Goal: Task Accomplishment & Management: Complete application form

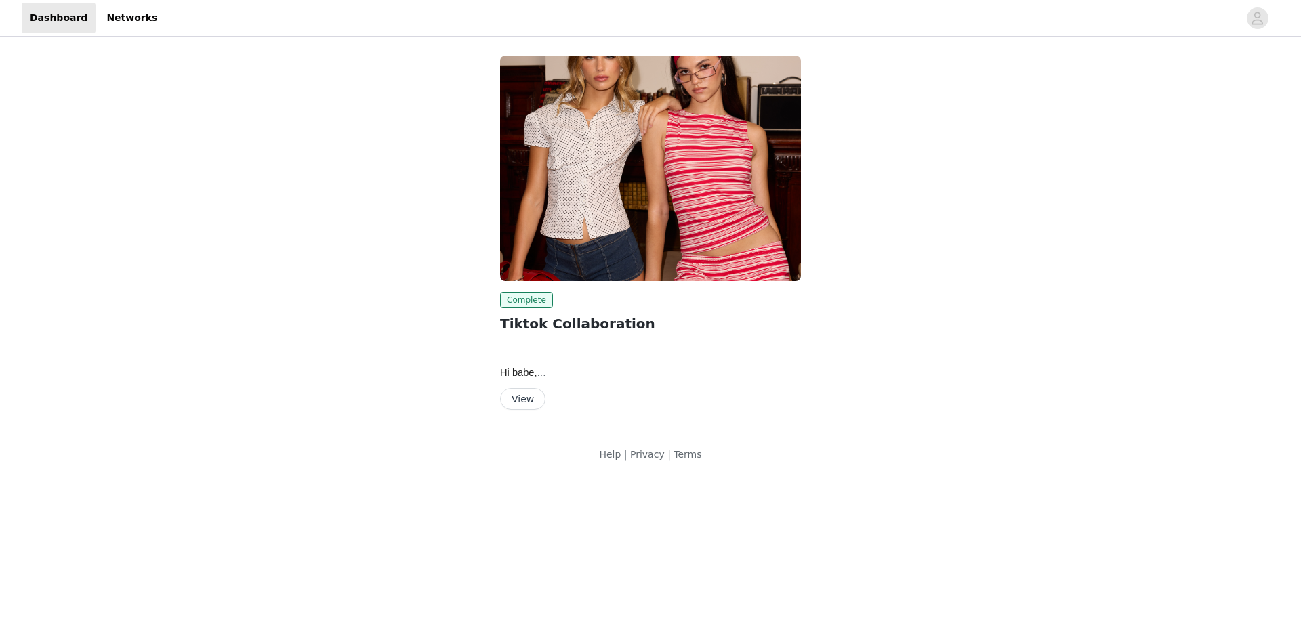
click at [514, 393] on button "View" at bounding box center [522, 399] width 45 height 22
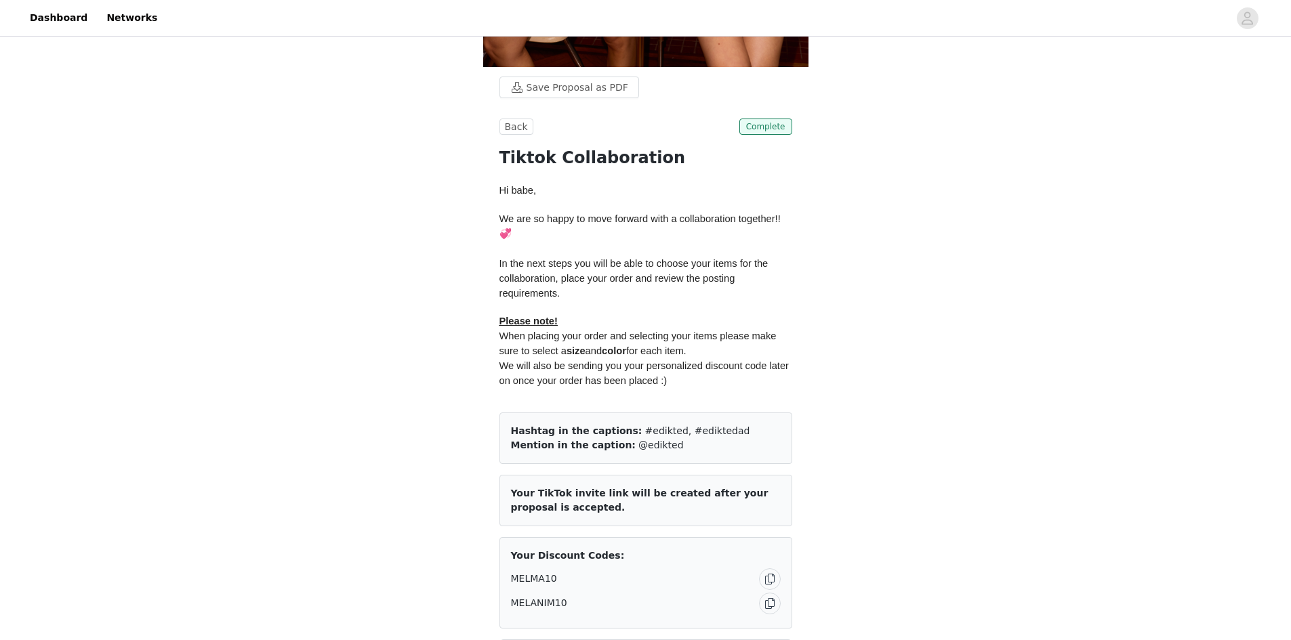
scroll to position [678, 0]
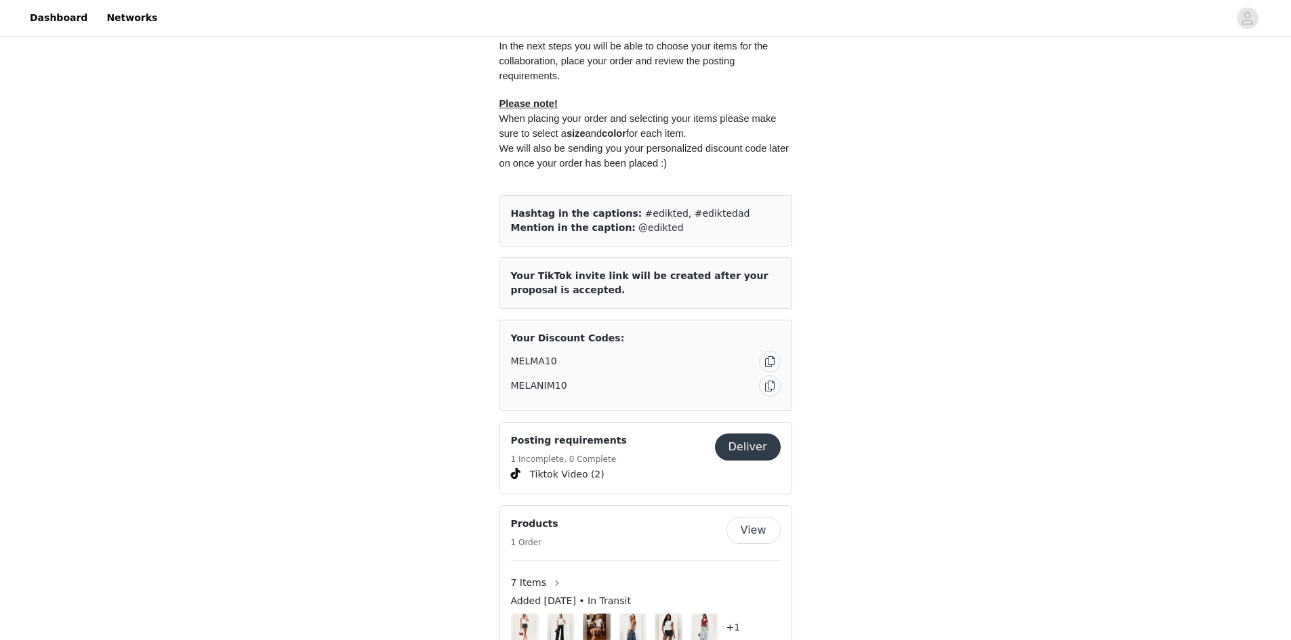
click at [735, 447] on button "Deliver" at bounding box center [748, 447] width 66 height 27
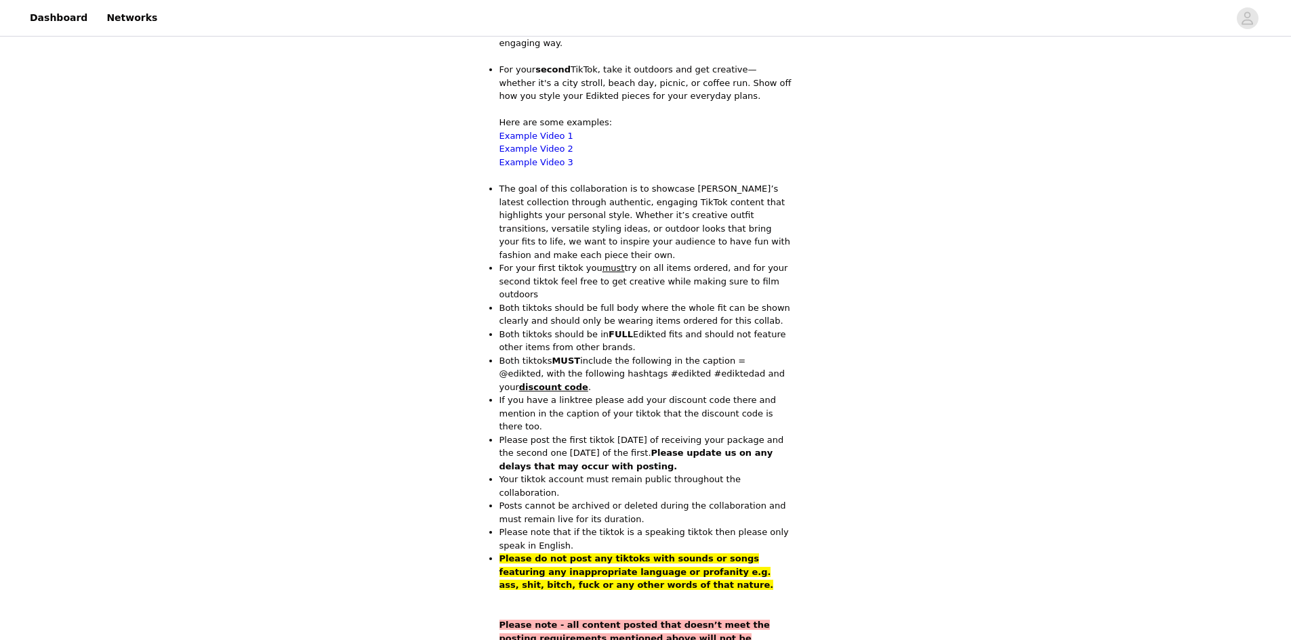
scroll to position [741, 0]
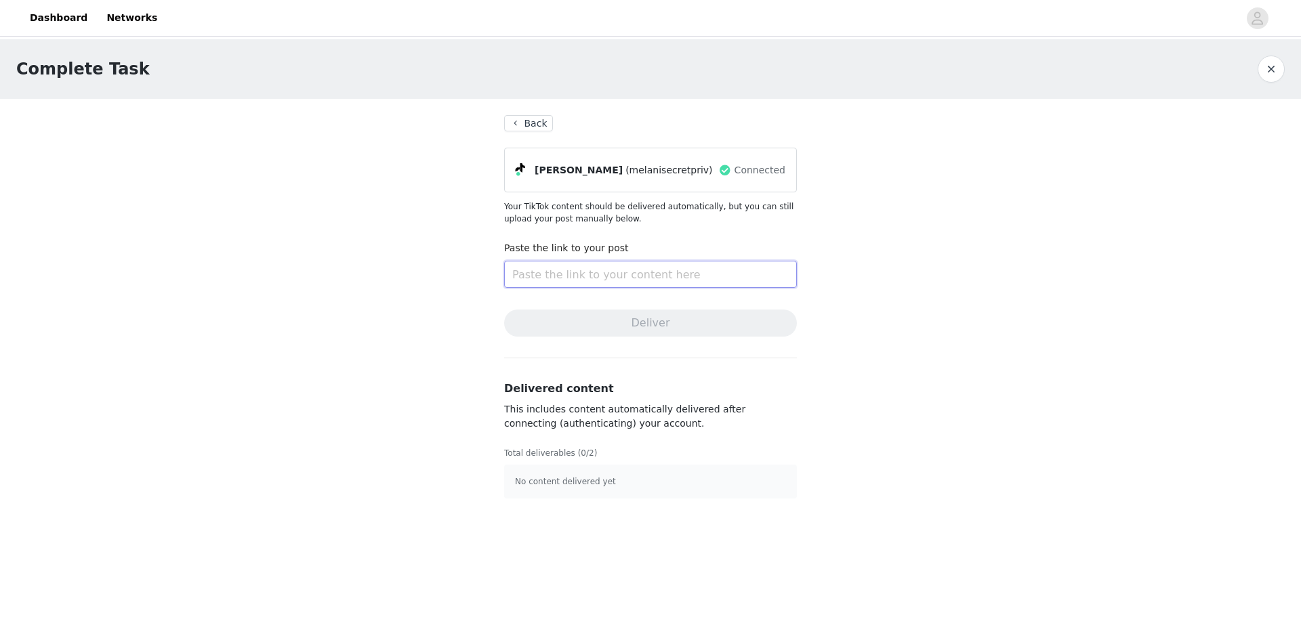
click at [627, 274] on input "text" at bounding box center [650, 274] width 293 height 27
paste input "[URL][DOMAIN_NAME]"
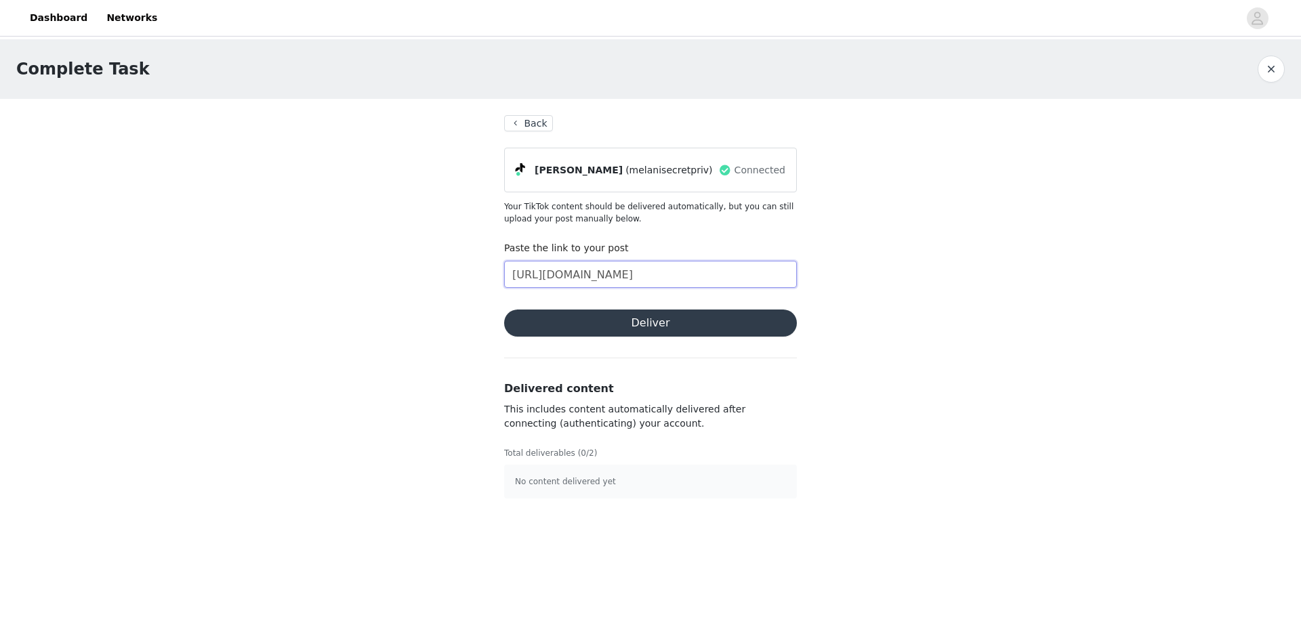
type input "[URL][DOMAIN_NAME]"
click at [658, 325] on button "Deliver" at bounding box center [650, 323] width 293 height 27
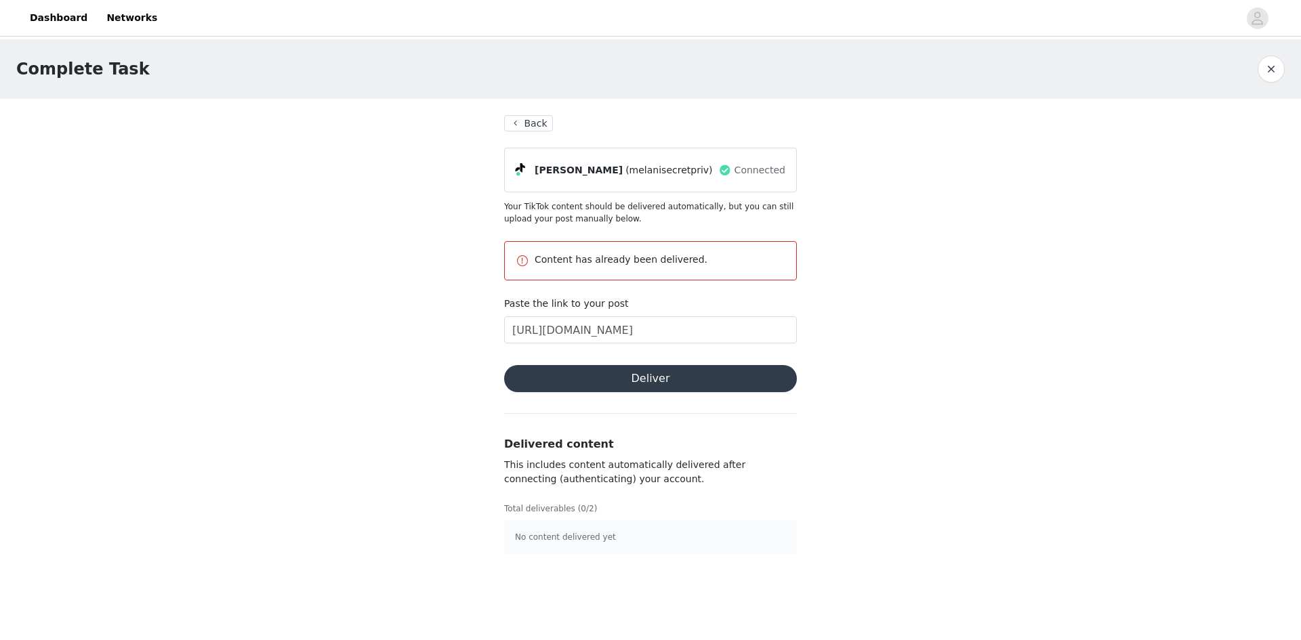
click at [654, 67] on div "Complete Task" at bounding box center [637, 69] width 1242 height 24
click at [686, 325] on input "[URL][DOMAIN_NAME]" at bounding box center [650, 330] width 293 height 27
